Goal: Information Seeking & Learning: Learn about a topic

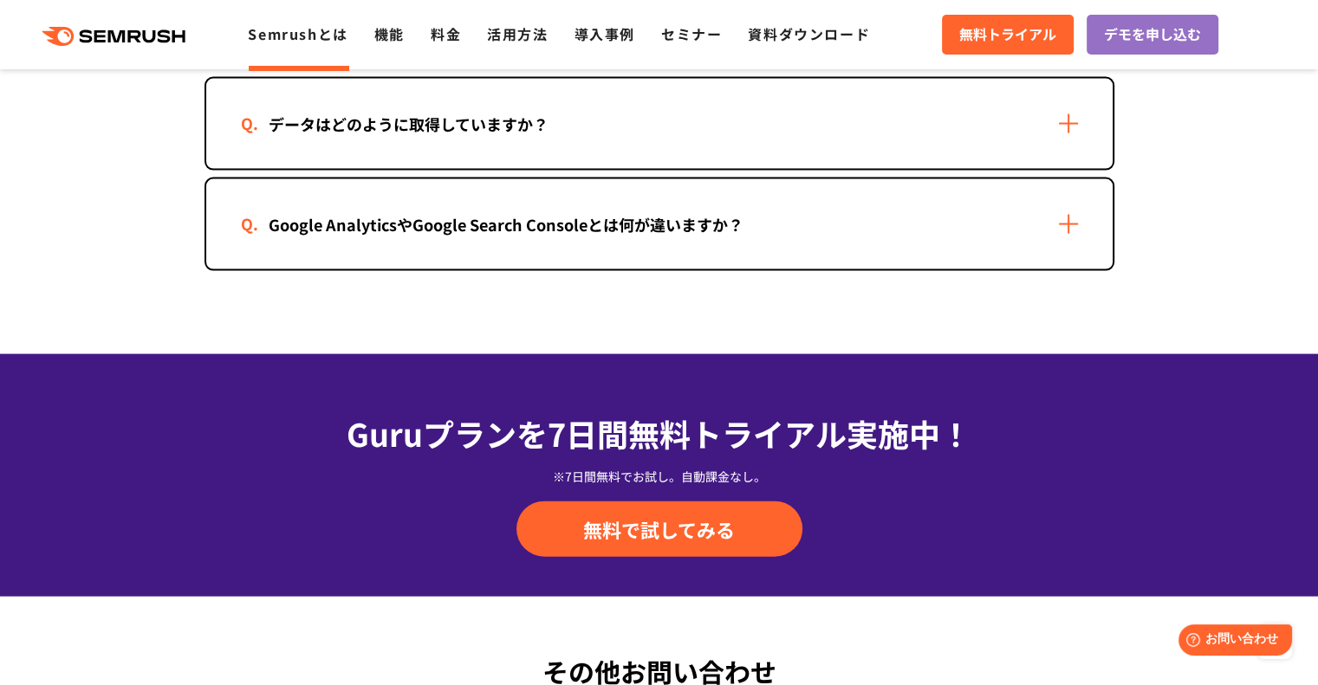
scroll to position [3654, 0]
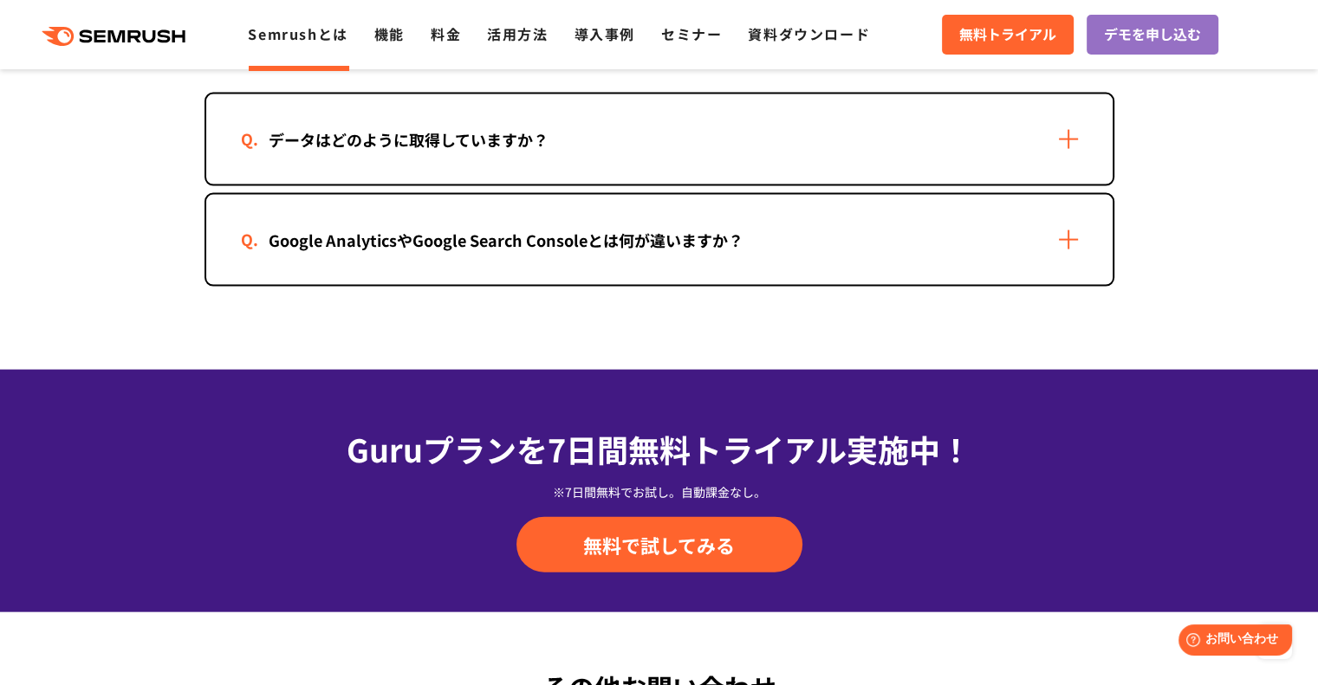
click at [677, 137] on div "データはどのように取得していますか？" at bounding box center [659, 139] width 906 height 90
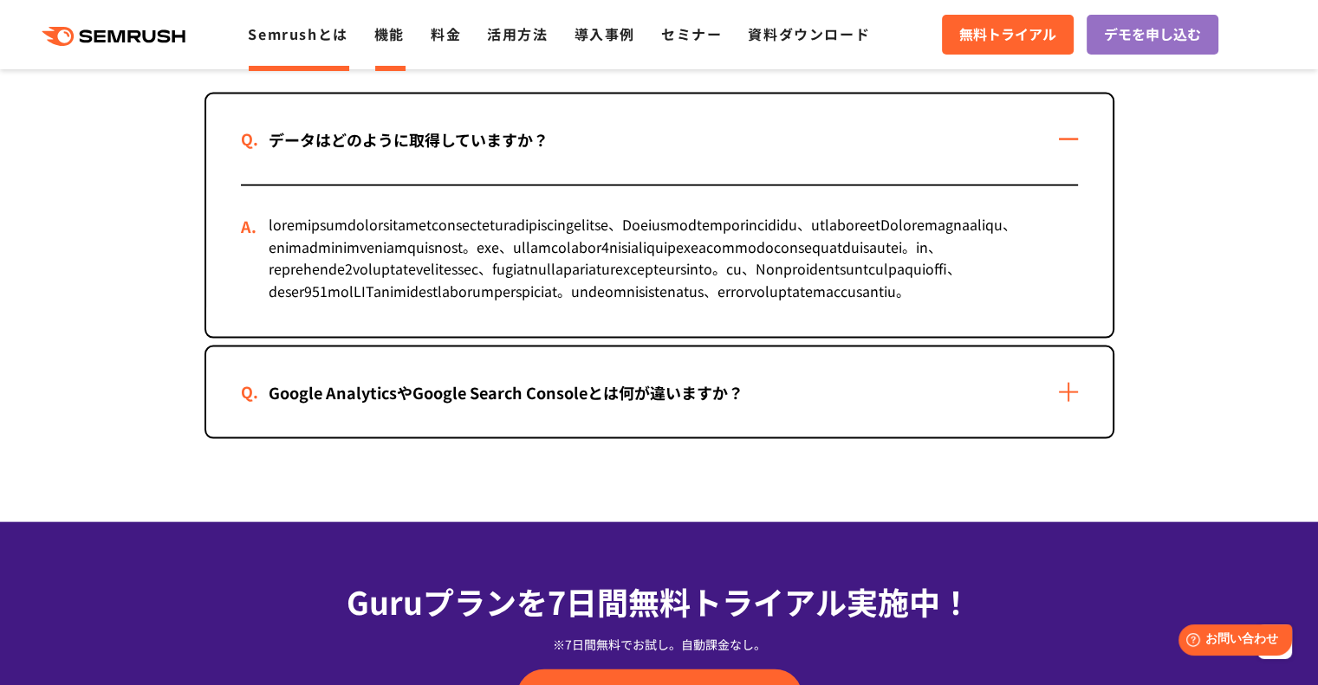
click at [385, 36] on link "機能" at bounding box center [389, 33] width 30 height 21
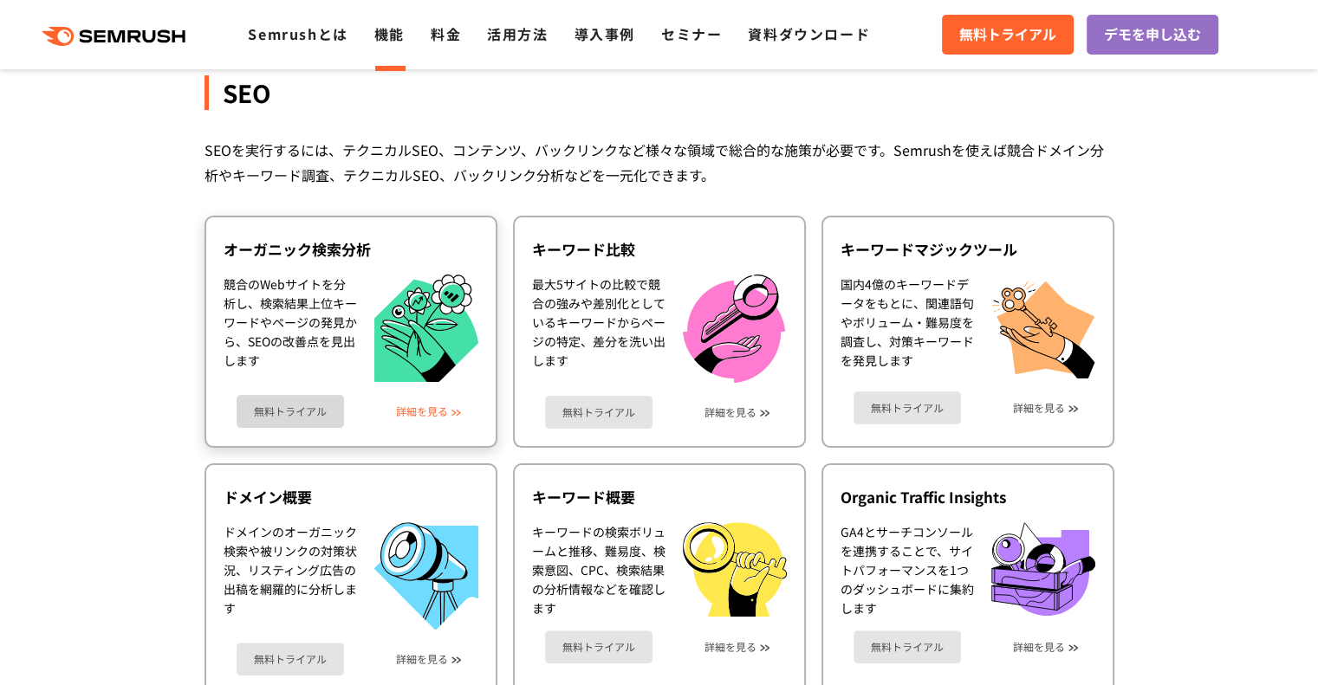
click at [408, 410] on link "詳細を見る" at bounding box center [422, 411] width 52 height 12
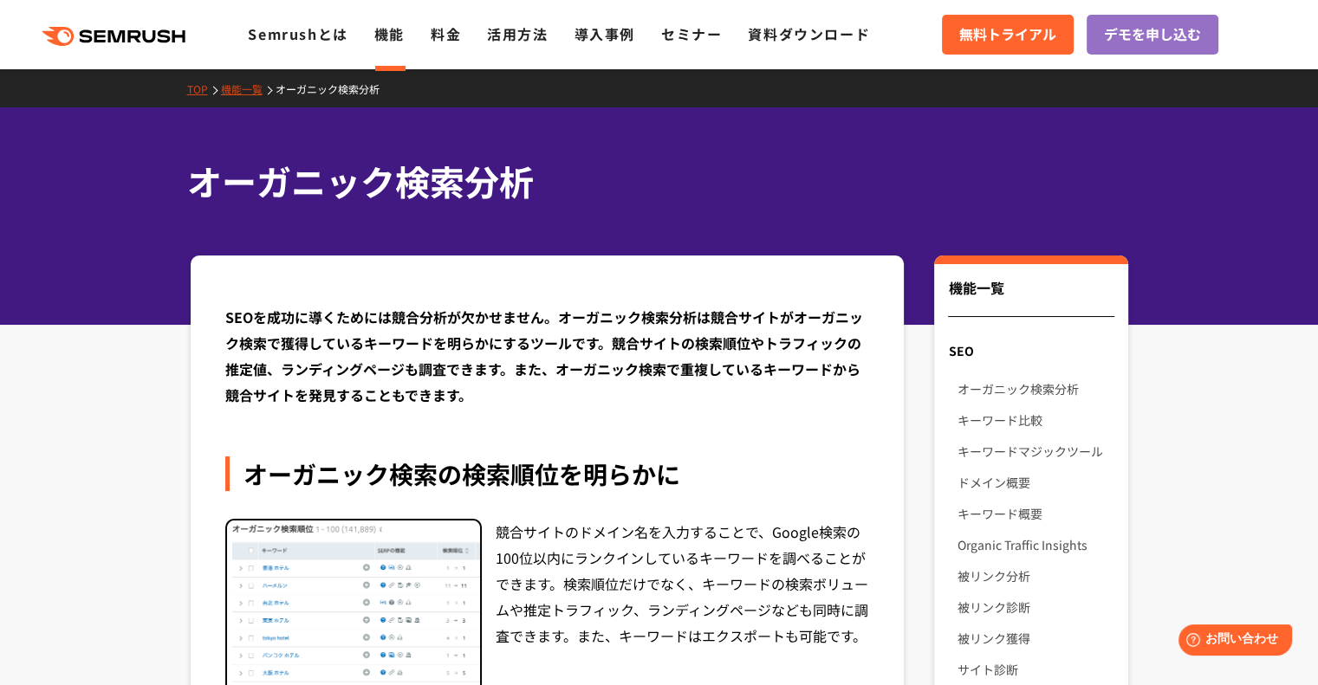
click at [390, 30] on link "機能" at bounding box center [389, 33] width 30 height 21
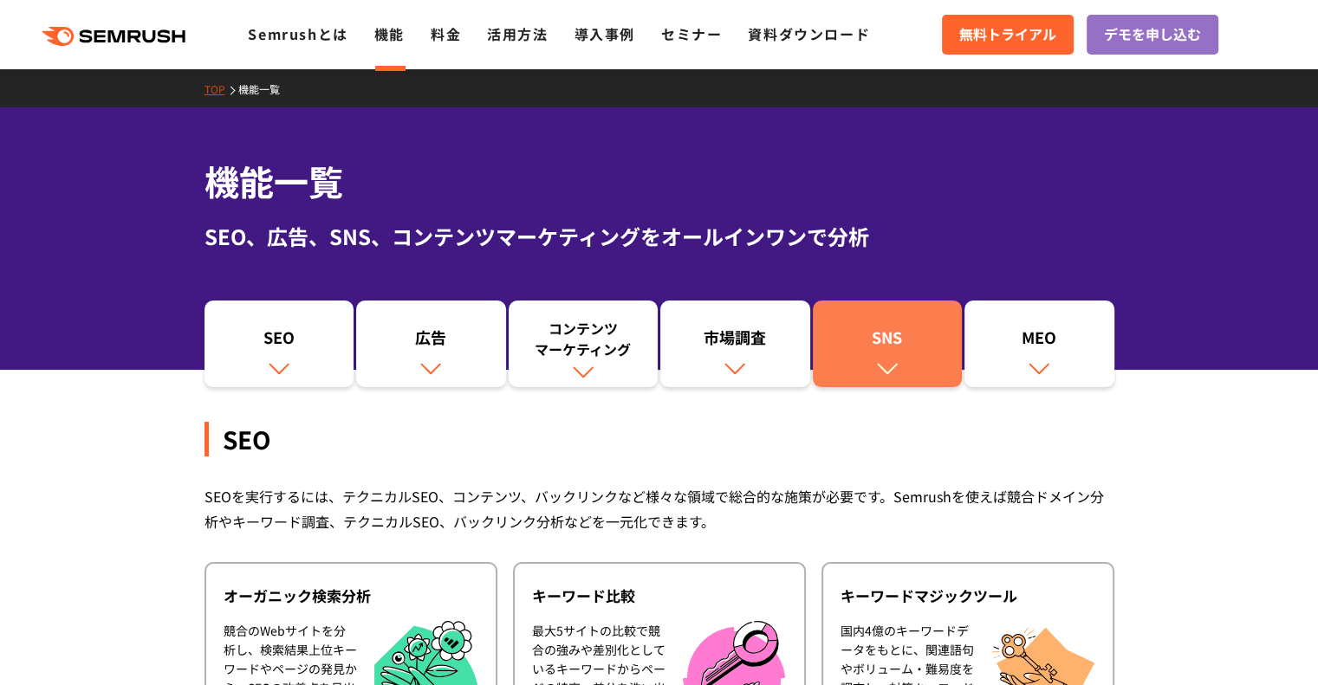
click at [918, 356] on link "SNS" at bounding box center [888, 344] width 150 height 87
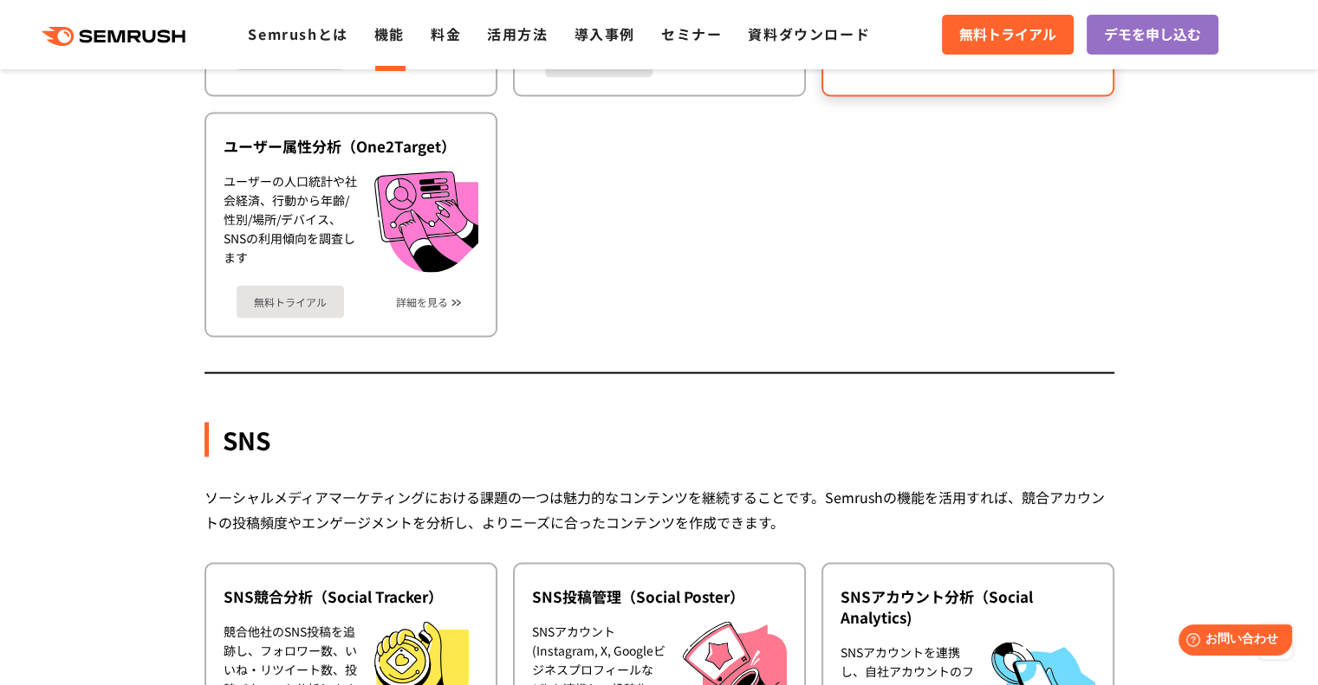
scroll to position [3265, 0]
